Goal: Navigation & Orientation: Find specific page/section

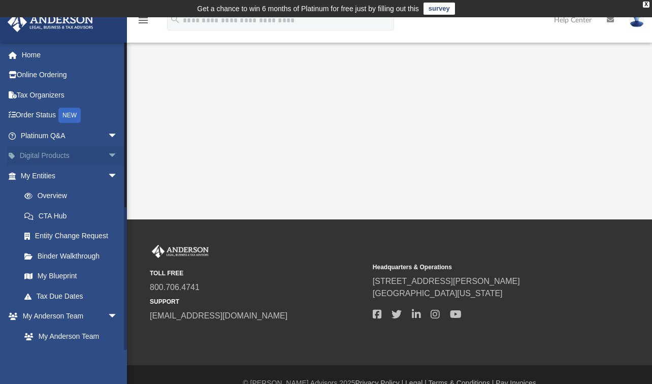
click at [108, 155] on span "arrow_drop_down" at bounding box center [118, 156] width 20 height 21
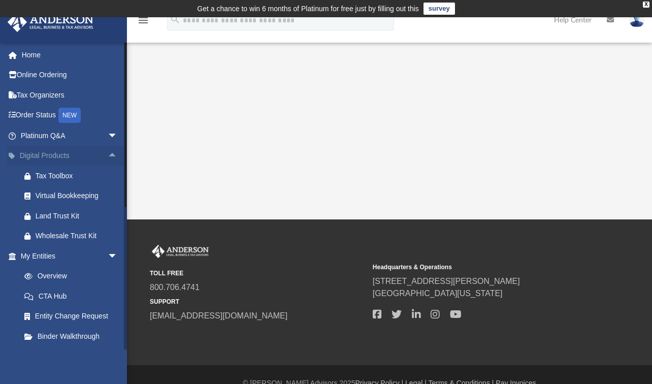
click at [108, 155] on span "arrow_drop_up" at bounding box center [118, 156] width 20 height 21
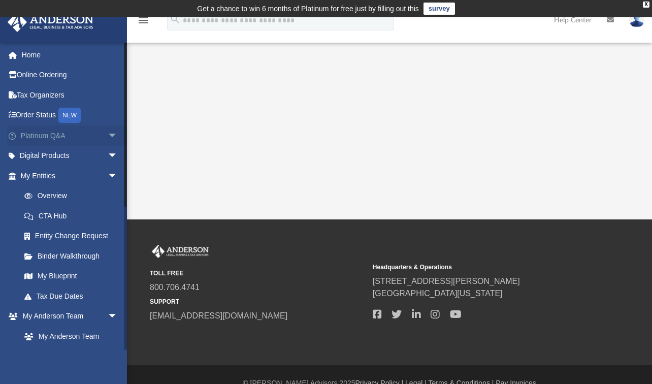
click at [109, 135] on span "arrow_drop_down" at bounding box center [118, 135] width 20 height 21
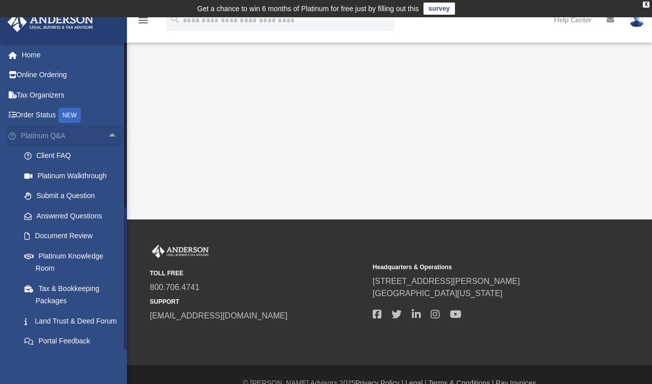
click at [109, 135] on span "arrow_drop_up" at bounding box center [118, 135] width 20 height 21
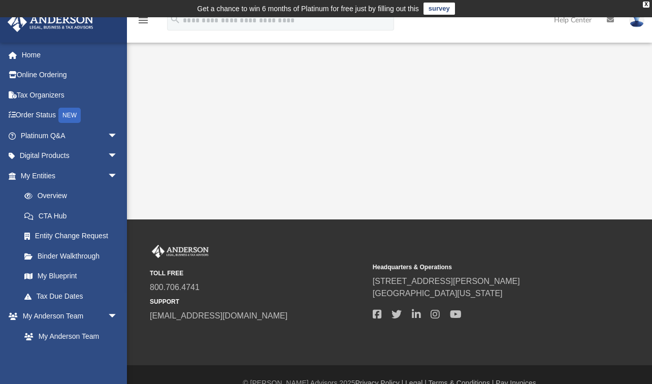
click at [633, 25] on img at bounding box center [637, 20] width 15 height 15
click at [586, 116] on div "App drstevenson@hotmail.com Sign Out drstevenson@hotmail.com Home Online Orderi…" at bounding box center [326, 118] width 652 height 202
click at [38, 57] on link "Home" at bounding box center [70, 55] width 126 height 20
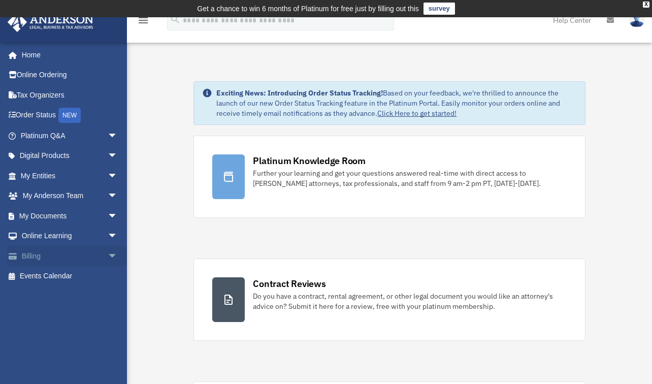
click at [108, 256] on span "arrow_drop_down" at bounding box center [118, 256] width 20 height 21
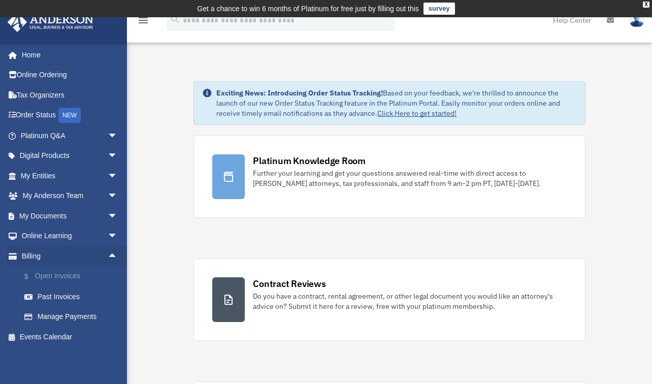
click at [63, 277] on link "$ Open Invoices" at bounding box center [73, 276] width 119 height 21
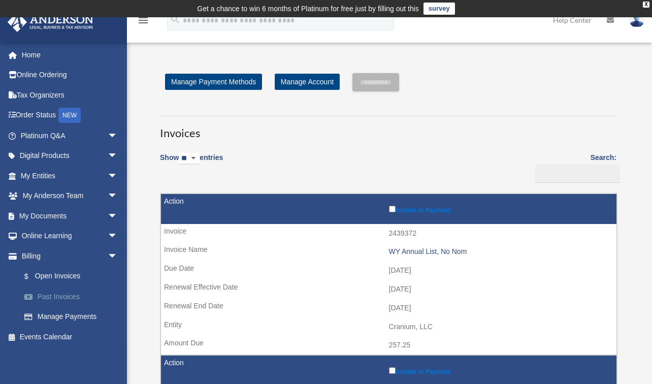
click at [60, 296] on link "Past Invoices" at bounding box center [73, 297] width 119 height 20
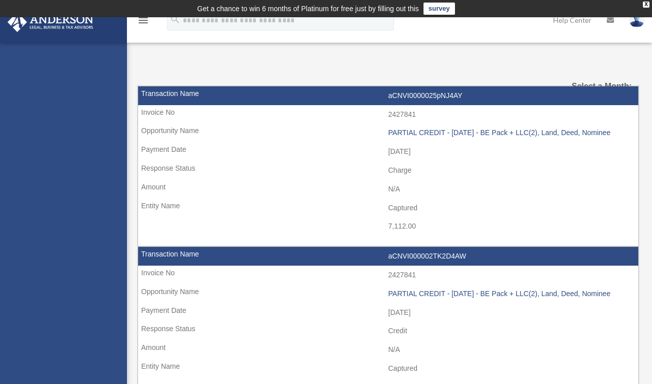
select select
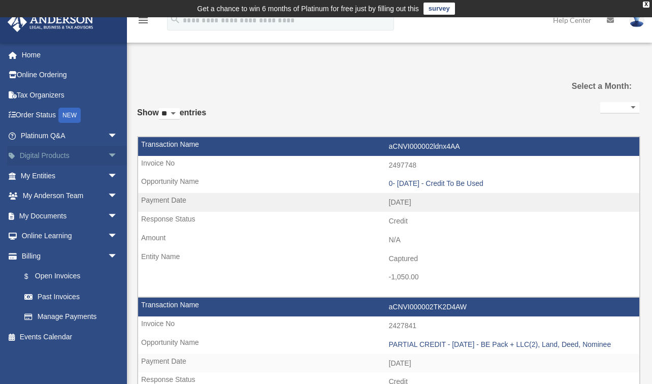
click at [108, 158] on span "arrow_drop_down" at bounding box center [118, 156] width 20 height 21
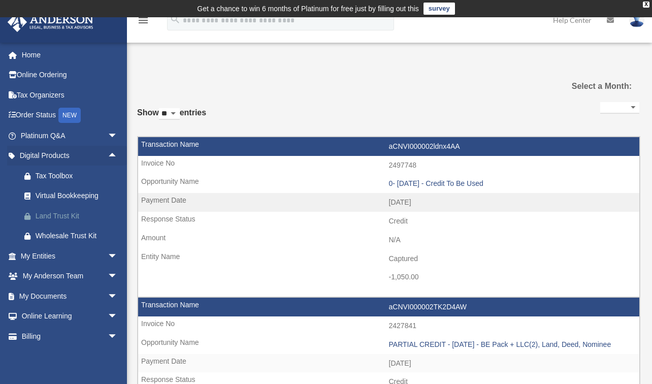
click at [77, 219] on div "Land Trust Kit" at bounding box center [78, 216] width 85 height 13
click at [108, 256] on span "arrow_drop_down" at bounding box center [118, 256] width 20 height 21
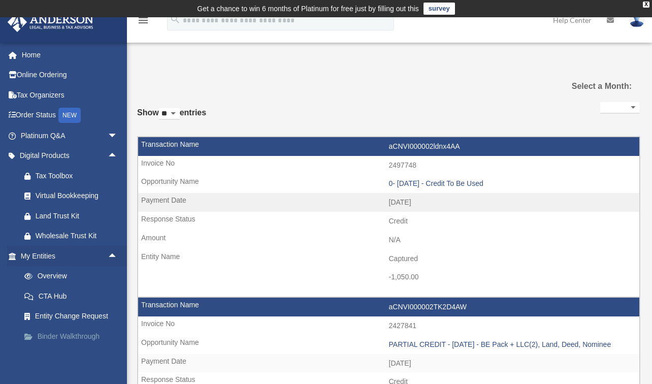
click at [60, 332] on link "Binder Walkthrough" at bounding box center [73, 336] width 119 height 20
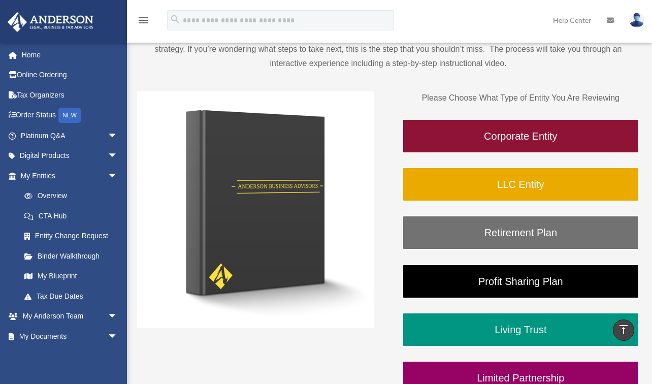
scroll to position [85, 0]
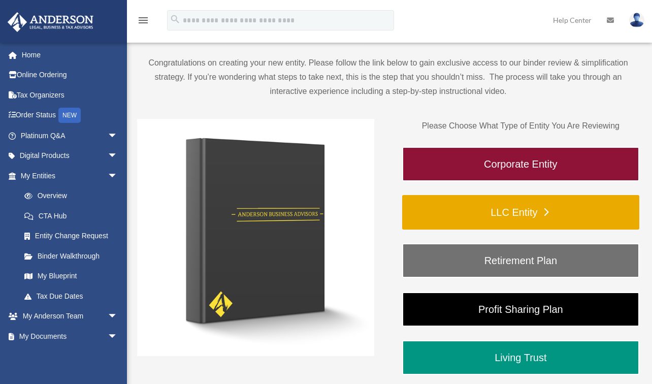
click at [528, 205] on link "LLC Entity" at bounding box center [520, 212] width 237 height 35
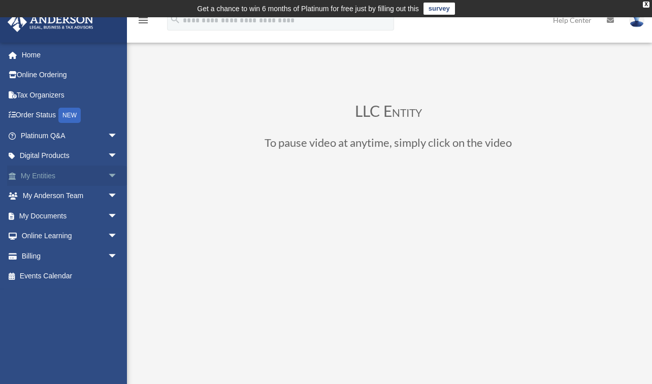
click at [108, 172] on span "arrow_drop_down" at bounding box center [118, 176] width 20 height 21
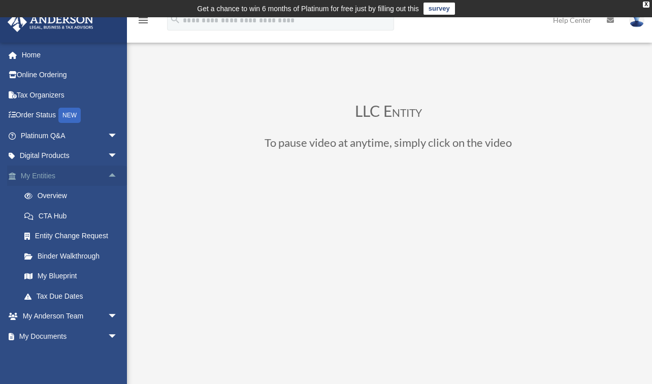
click at [108, 172] on span "arrow_drop_up" at bounding box center [118, 176] width 20 height 21
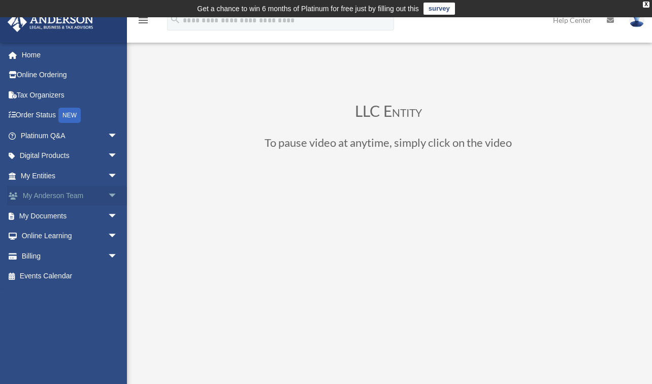
click at [108, 190] on span "arrow_drop_down" at bounding box center [118, 196] width 20 height 21
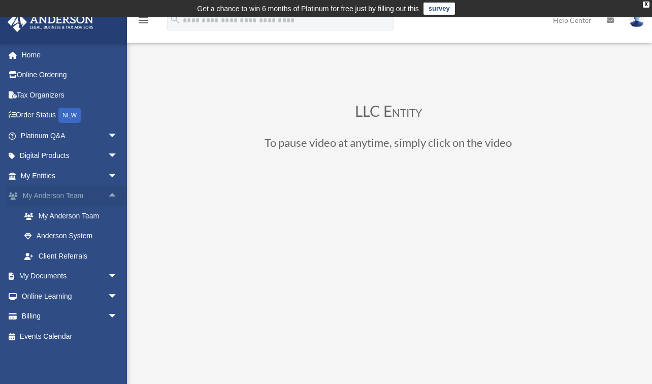
click at [108, 190] on span "arrow_drop_up" at bounding box center [118, 196] width 20 height 21
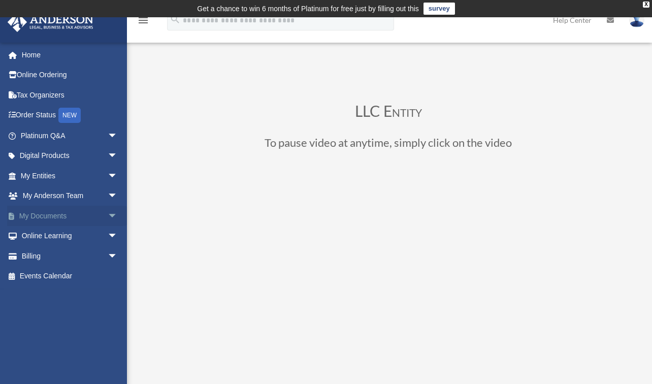
click at [108, 221] on span "arrow_drop_down" at bounding box center [118, 216] width 20 height 21
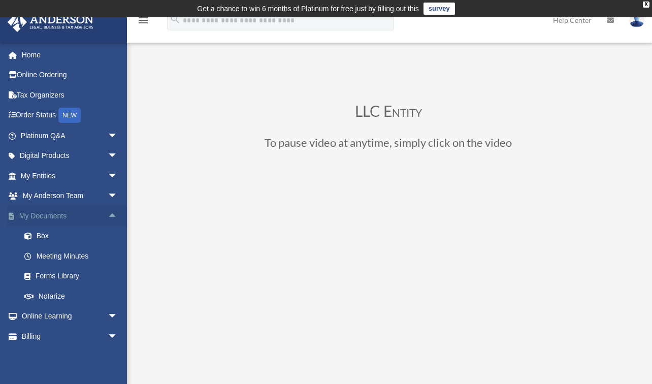
click at [108, 221] on span "arrow_drop_up" at bounding box center [118, 216] width 20 height 21
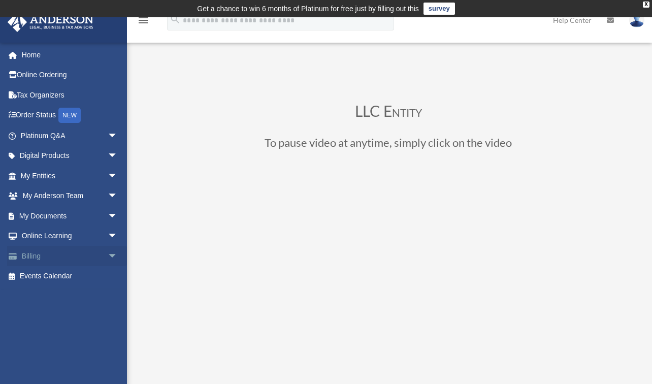
click at [108, 253] on span "arrow_drop_down" at bounding box center [118, 256] width 20 height 21
click at [108, 253] on span "arrow_drop_up" at bounding box center [118, 256] width 20 height 21
click at [67, 72] on link "Online Ordering" at bounding box center [70, 75] width 126 height 20
click at [143, 24] on icon "menu" at bounding box center [143, 20] width 12 height 12
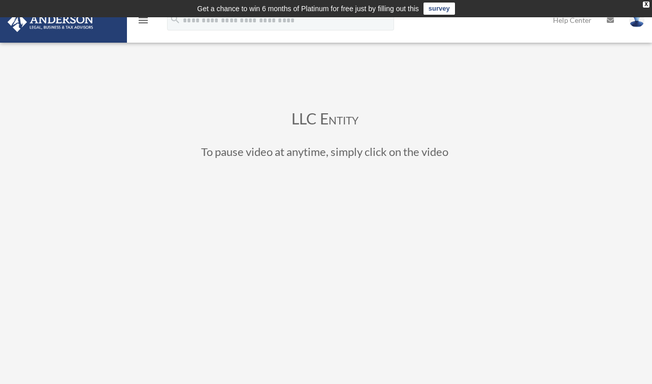
click at [144, 19] on icon "menu" at bounding box center [143, 20] width 12 height 12
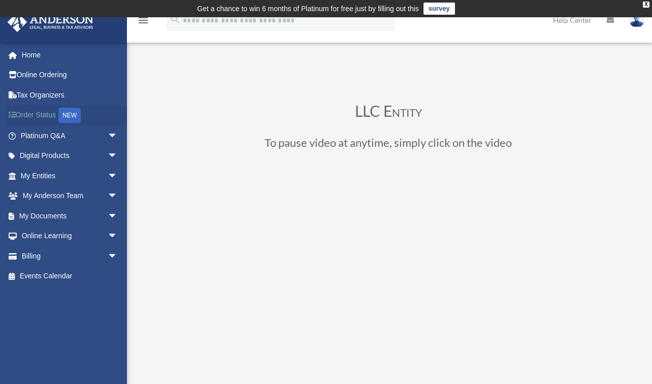
click at [25, 116] on link "Order Status NEW" at bounding box center [70, 115] width 126 height 21
click at [635, 23] on img at bounding box center [637, 20] width 15 height 15
click at [609, 20] on icon at bounding box center [610, 20] width 7 height 7
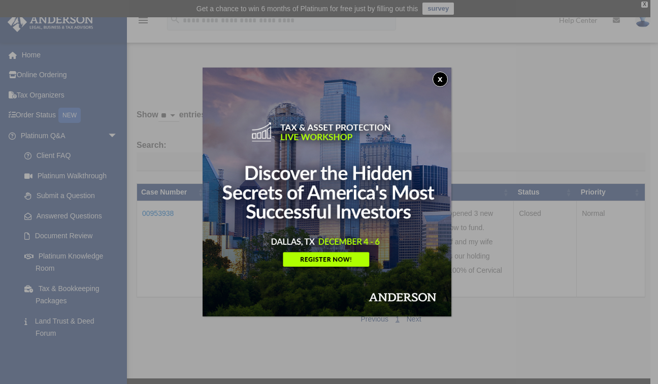
click at [444, 80] on button "x" at bounding box center [440, 79] width 15 height 15
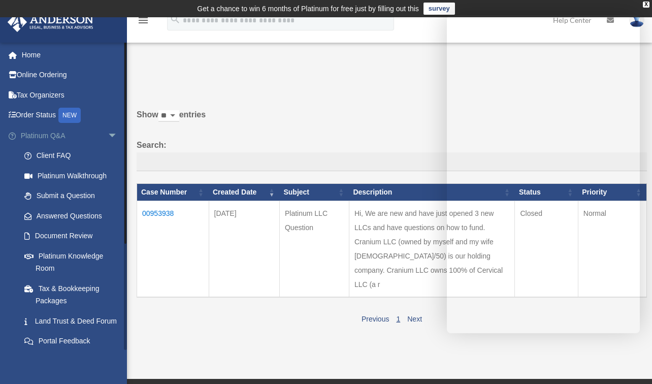
click at [108, 135] on span "arrow_drop_down" at bounding box center [118, 135] width 20 height 21
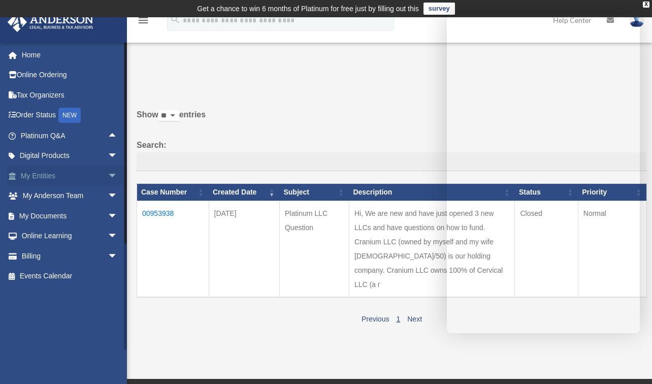
click at [108, 175] on span "arrow_drop_down" at bounding box center [118, 176] width 20 height 21
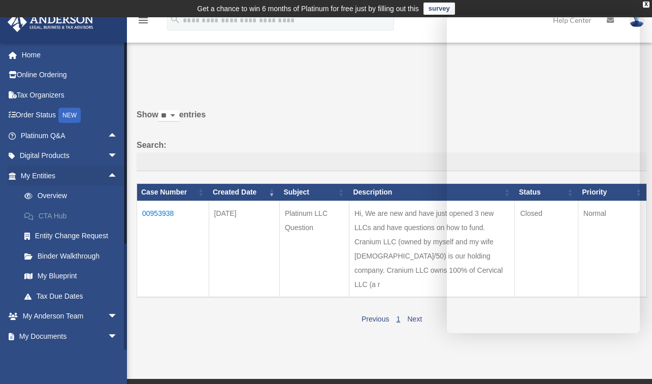
click at [59, 217] on link "CTA Hub" at bounding box center [73, 216] width 119 height 20
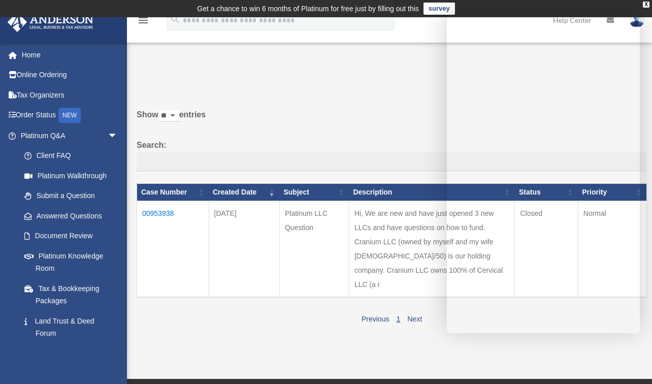
drag, startPoint x: 645, startPoint y: 190, endPoint x: 641, endPoint y: 204, distance: 15.2
click at [641, 204] on table "Case Number Created Date Subject Description Status Priority 00953938 Apr 27, 2…" at bounding box center [392, 240] width 511 height 114
click at [641, 185] on th "Priority" at bounding box center [612, 192] width 69 height 17
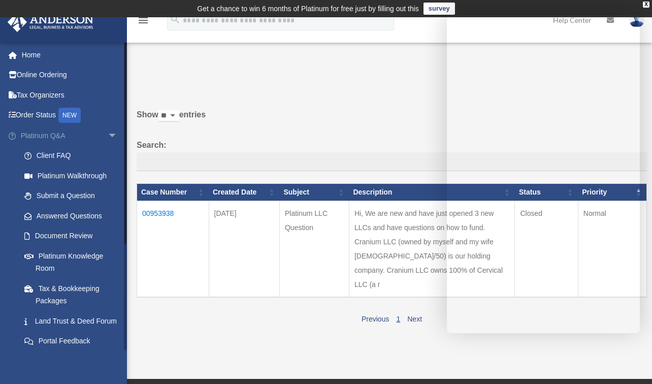
click at [108, 137] on span "arrow_drop_down" at bounding box center [118, 135] width 20 height 21
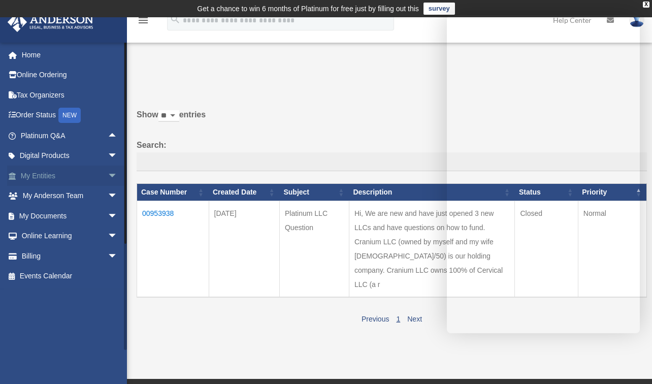
click at [108, 178] on span "arrow_drop_down" at bounding box center [118, 176] width 20 height 21
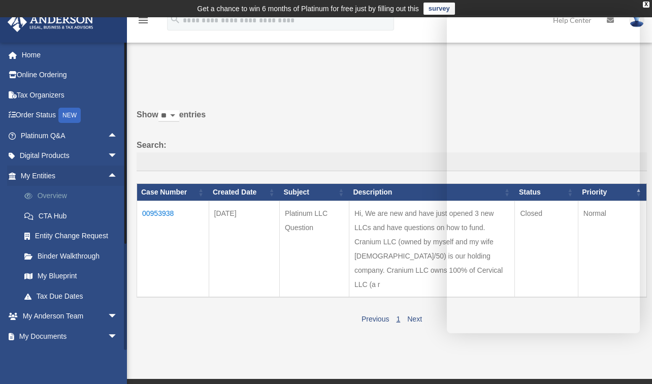
click at [78, 198] on link "Overview" at bounding box center [73, 196] width 119 height 20
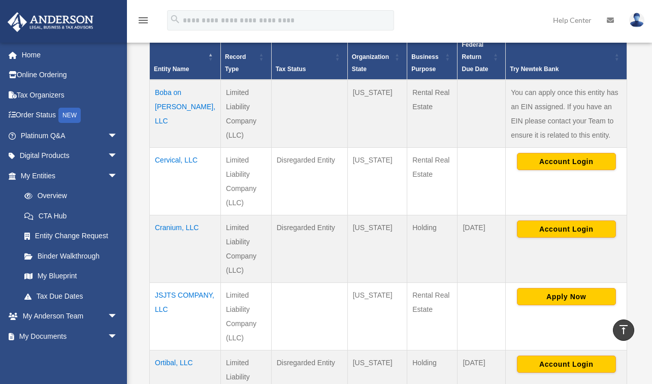
scroll to position [258, 0]
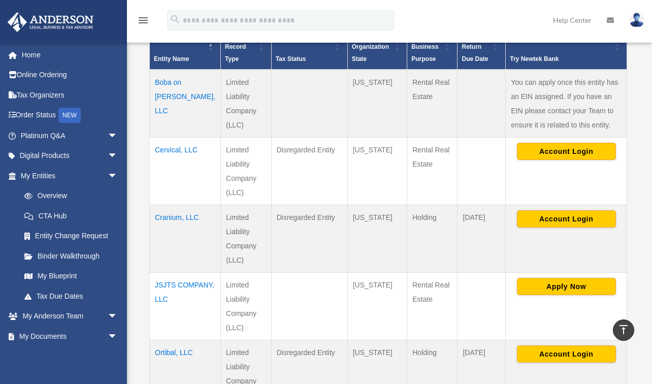
click at [166, 150] on td "Cervical, LLC" at bounding box center [185, 172] width 71 height 68
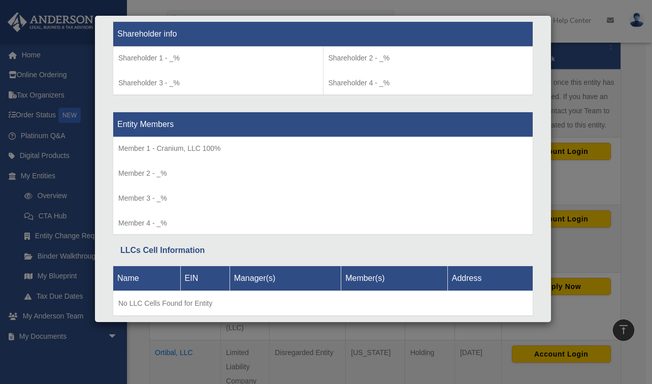
scroll to position [891, 0]
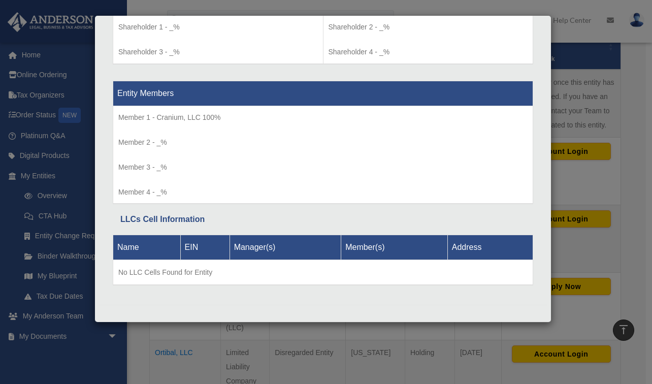
click at [598, 196] on div "Details × Articles Sent Organizational Date" at bounding box center [326, 192] width 652 height 384
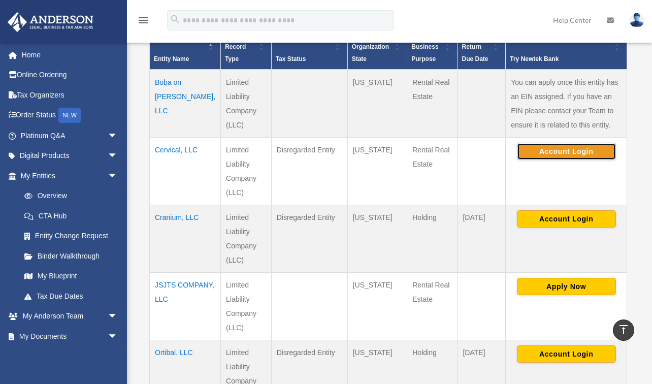
click at [562, 150] on button "Account Login" at bounding box center [566, 151] width 99 height 17
click at [584, 149] on button "Account Login" at bounding box center [566, 151] width 99 height 17
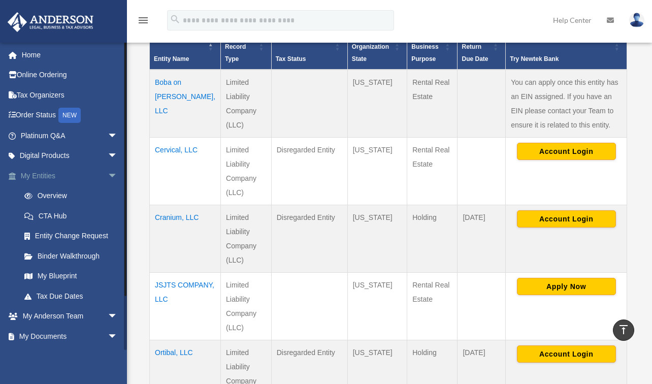
click at [37, 175] on link "My Entities arrow_drop_down" at bounding box center [70, 176] width 126 height 20
click at [108, 176] on span "arrow_drop_down" at bounding box center [118, 176] width 20 height 21
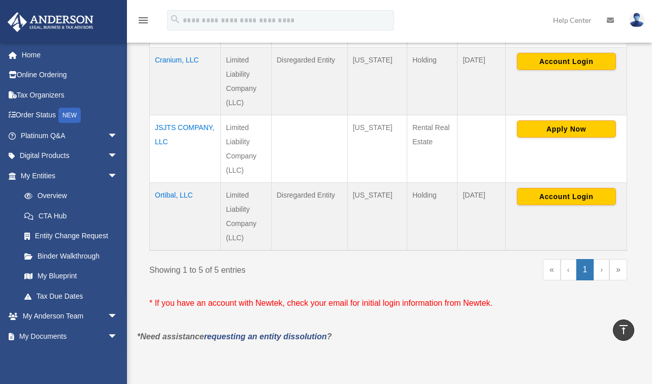
scroll to position [425, 0]
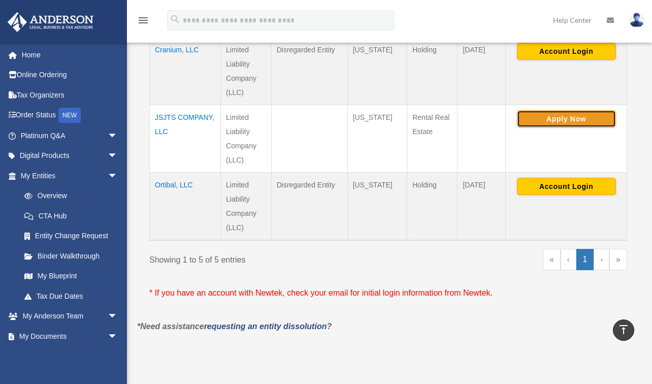
click at [559, 118] on button "Apply Now" at bounding box center [566, 118] width 99 height 17
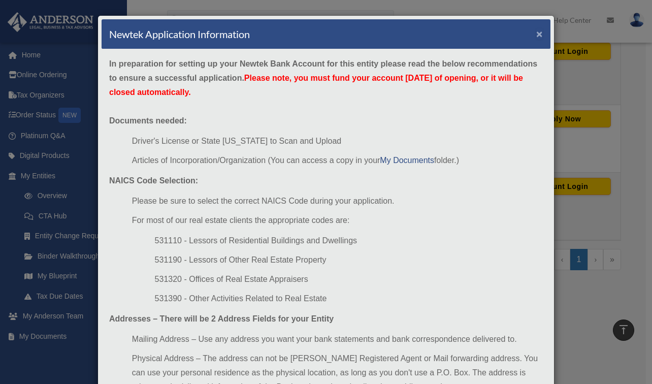
click at [538, 36] on button "×" at bounding box center [540, 33] width 7 height 11
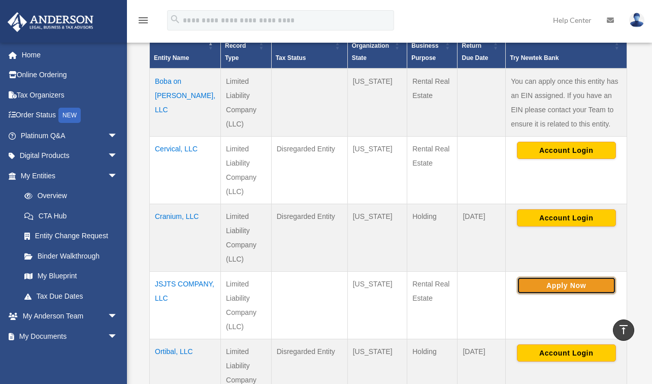
scroll to position [231, 0]
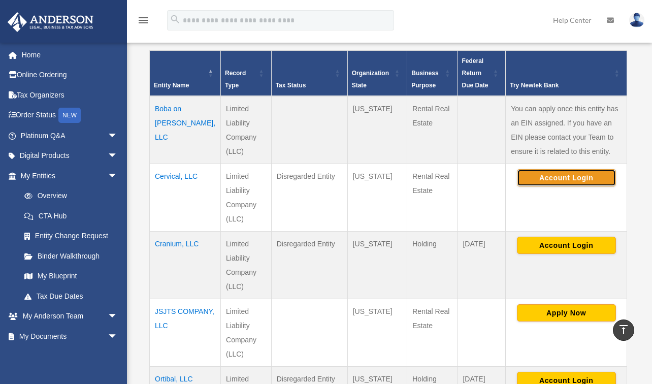
click at [554, 180] on button "Account Login" at bounding box center [566, 177] width 99 height 17
